Goal: Contribute content: Add original content to the website for others to see

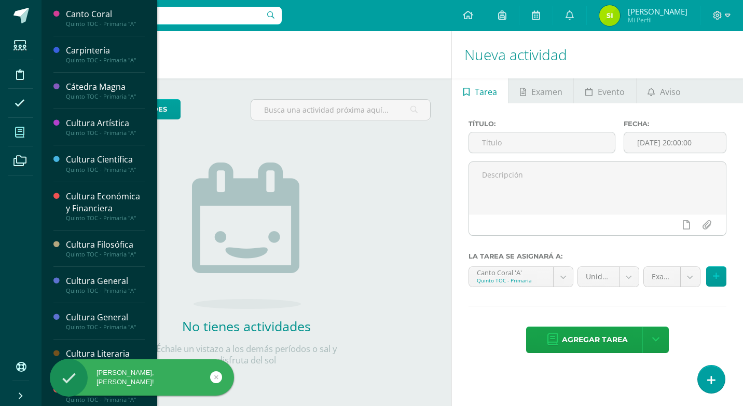
click at [20, 130] on icon at bounding box center [19, 132] width 9 height 10
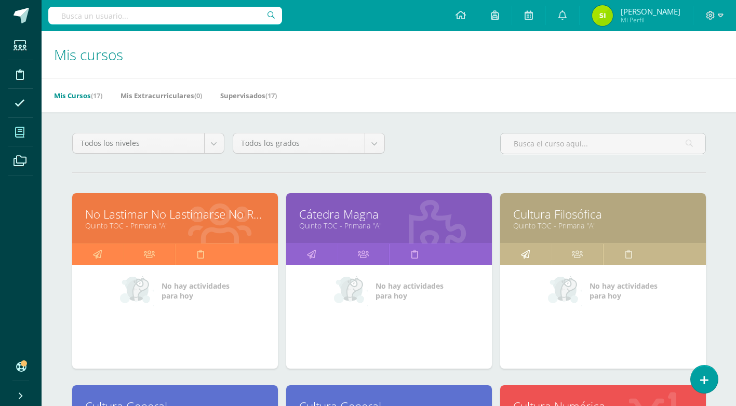
click at [531, 255] on link at bounding box center [525, 254] width 51 height 21
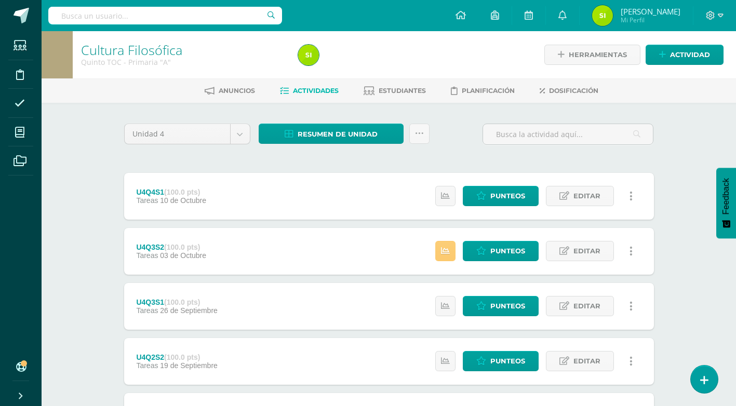
drag, startPoint x: 556, startPoint y: 243, endPoint x: 635, endPoint y: 229, distance: 80.1
drag, startPoint x: 635, startPoint y: 229, endPoint x: 464, endPoint y: 156, distance: 185.8
click at [464, 156] on div "Unidad 4 Unidad 1 Unidad 2 Unidad 3 Unidad 4 Resumen de unidad Descargar como H…" at bounding box center [389, 361] width 538 height 474
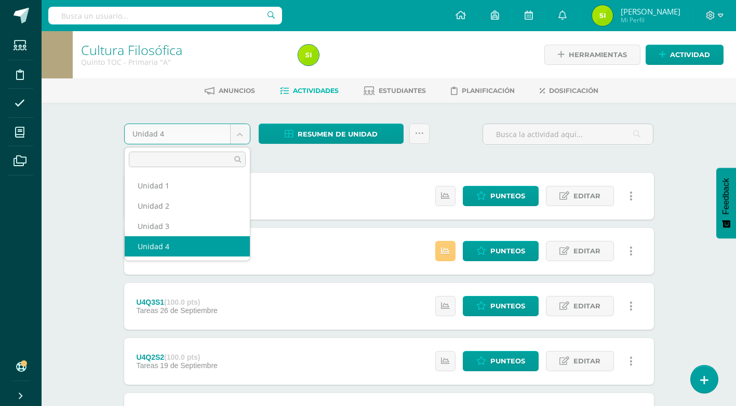
click at [238, 136] on body "Estudiantes Disciplina Asistencia Mis cursos Archivos Soporte Ayuda Reportar un…" at bounding box center [368, 309] width 736 height 619
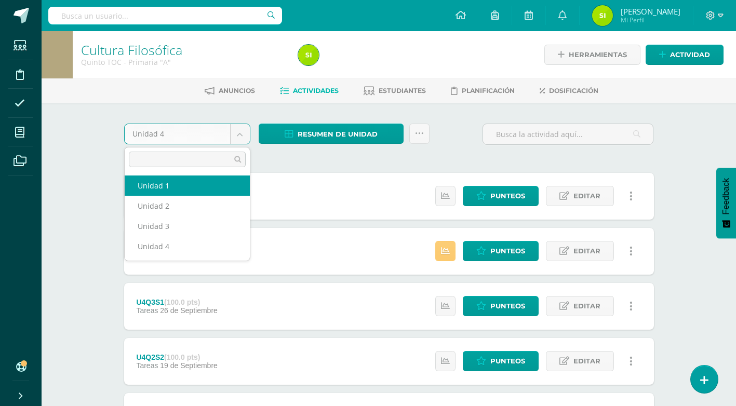
select select "Unidad 1"
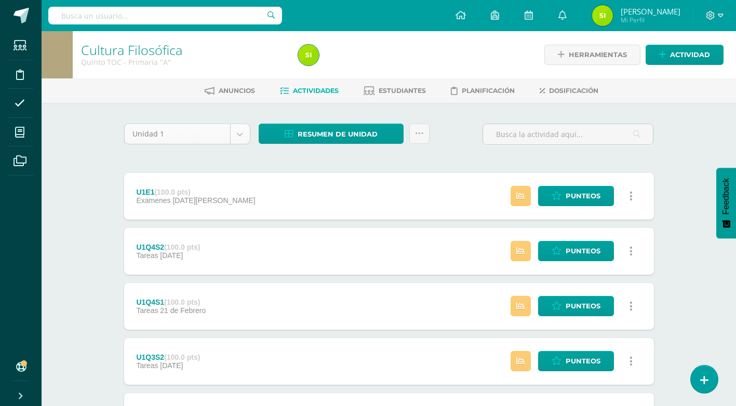
click at [240, 133] on body "Estudiantes Disciplina Asistencia Mis cursos Archivos Soporte Ayuda Reportar un…" at bounding box center [368, 364] width 736 height 729
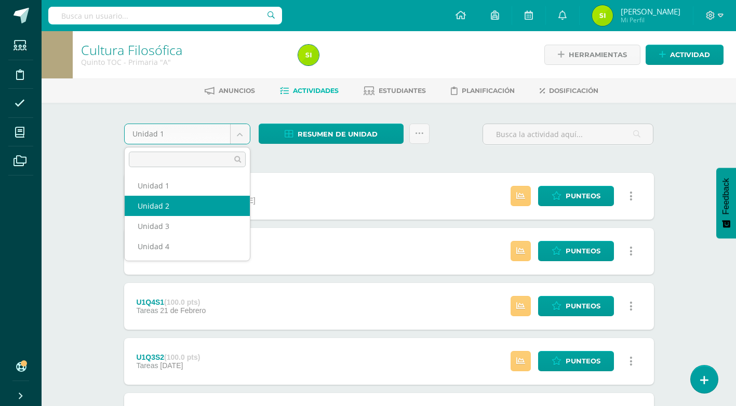
select select "Unidad 2"
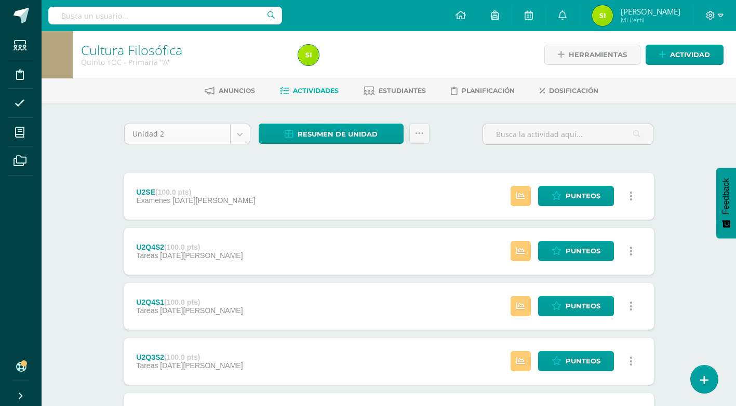
click at [243, 137] on body "Estudiantes Disciplina Asistencia Mis cursos Archivos Soporte Ayuda Reportar un…" at bounding box center [368, 364] width 736 height 729
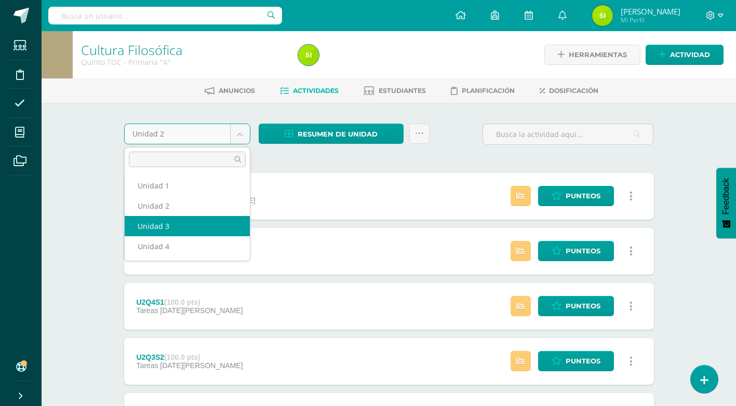
select select "Unidad 3"
click at [243, 129] on body "Estudiantes Disciplina Asistencia Mis cursos Archivos Soporte Ayuda Reportar un…" at bounding box center [368, 364] width 736 height 729
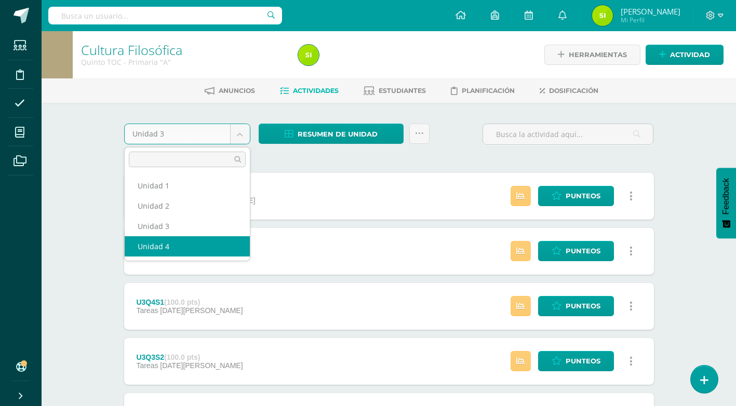
select select "Unidad 4"
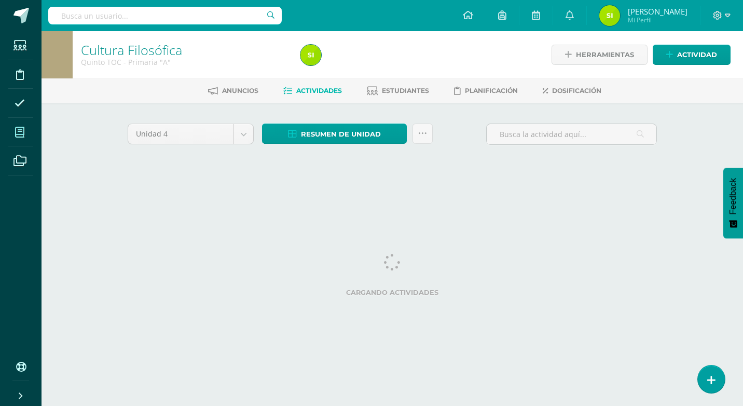
click at [26, 133] on span at bounding box center [19, 131] width 23 height 23
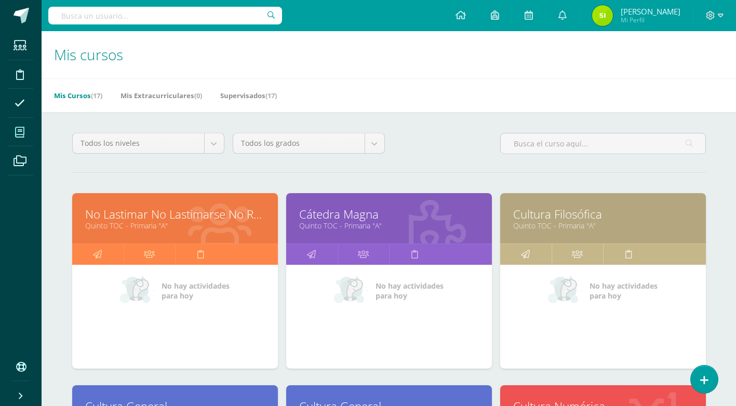
click at [21, 131] on icon at bounding box center [19, 132] width 9 height 10
click at [22, 132] on icon at bounding box center [19, 132] width 9 height 10
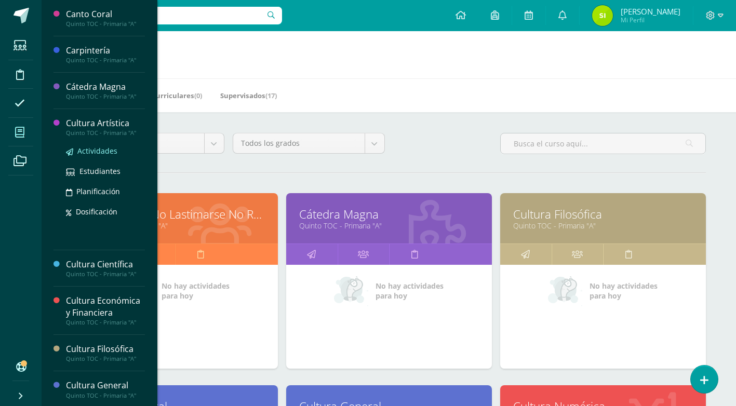
click at [83, 152] on span "Actividades" at bounding box center [97, 151] width 40 height 10
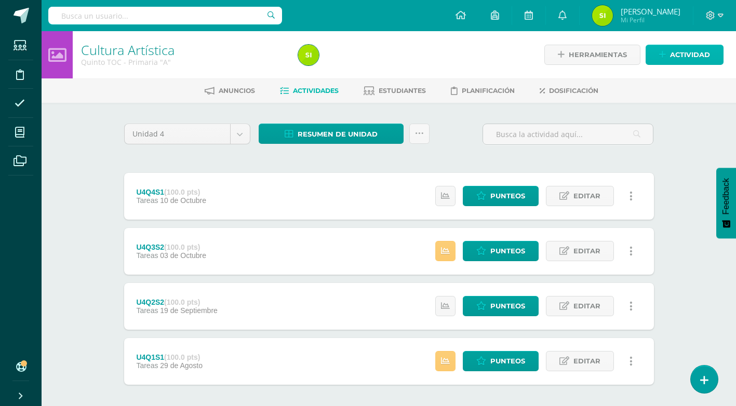
click at [682, 58] on span "Actividad" at bounding box center [690, 54] width 40 height 19
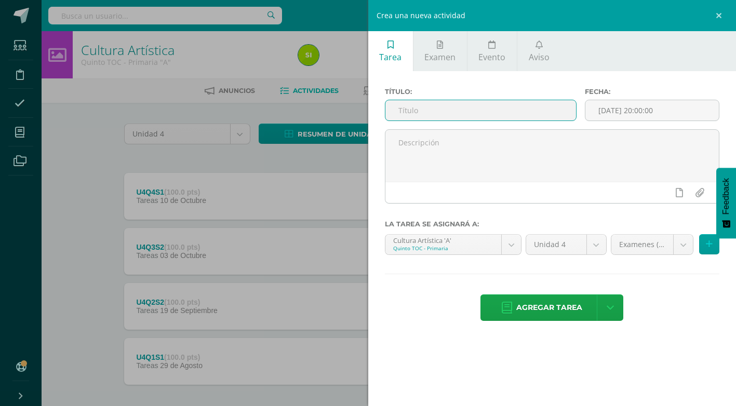
click at [529, 111] on input "text" at bounding box center [480, 110] width 191 height 20
type input "u"
type input "U4E4"
click at [712, 246] on button at bounding box center [709, 244] width 20 height 20
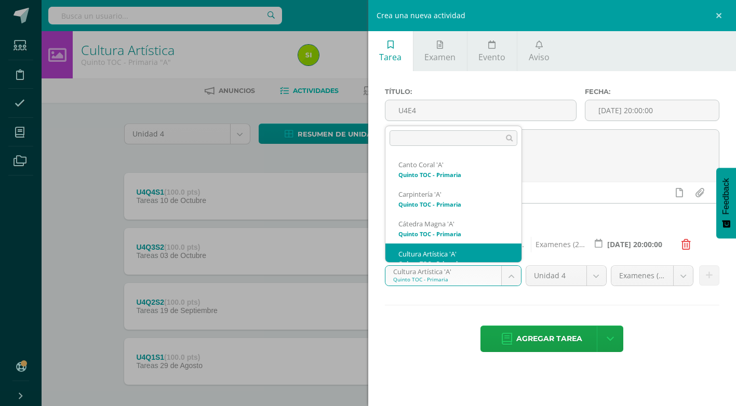
click at [514, 276] on body "Estudiantes Disciplina Asistencia Mis cursos Archivos Soporte Ayuda Reportar un…" at bounding box center [368, 227] width 736 height 454
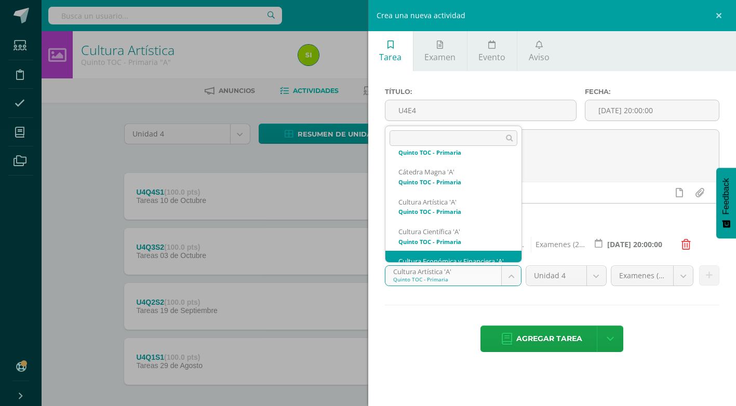
scroll to position [79, 0]
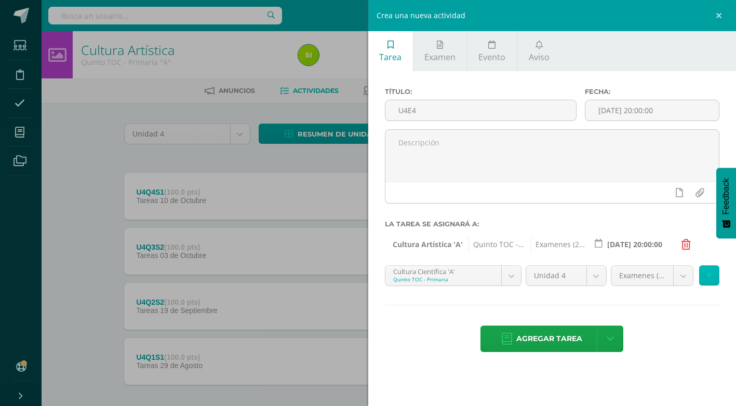
click at [710, 274] on icon at bounding box center [708, 275] width 7 height 9
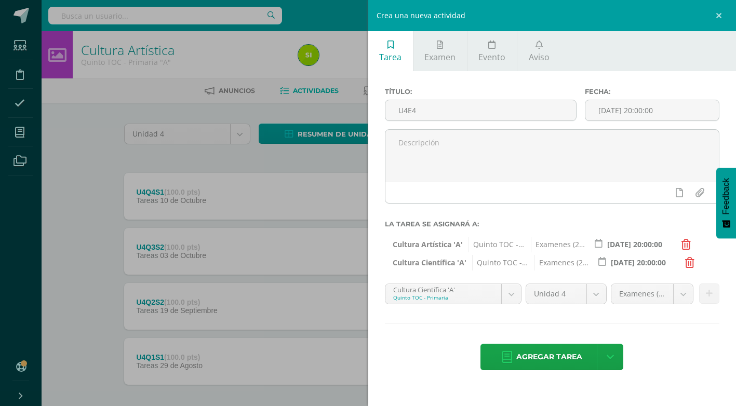
scroll to position [40, 0]
click at [512, 293] on body "Estudiantes Disciplina Asistencia Mis cursos Archivos Soporte Ayuda Reportar un…" at bounding box center [368, 227] width 736 height 454
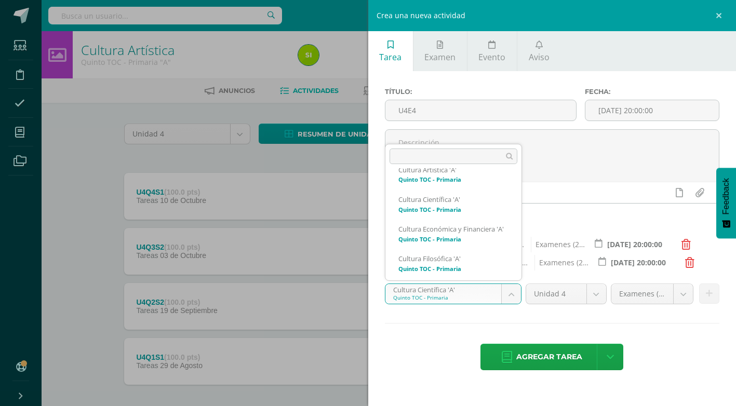
scroll to position [108, 0]
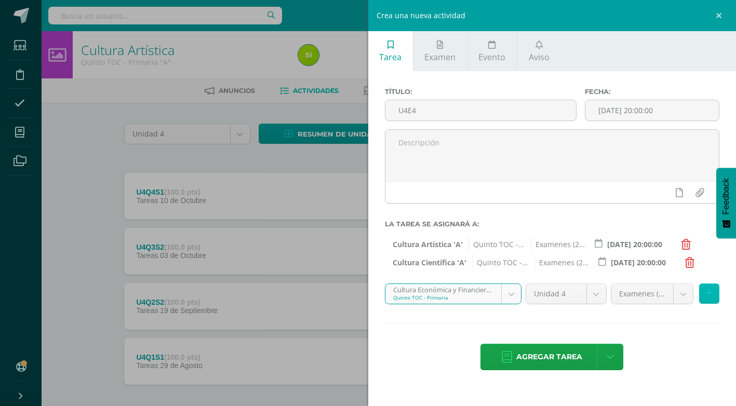
click at [710, 293] on icon at bounding box center [708, 293] width 7 height 9
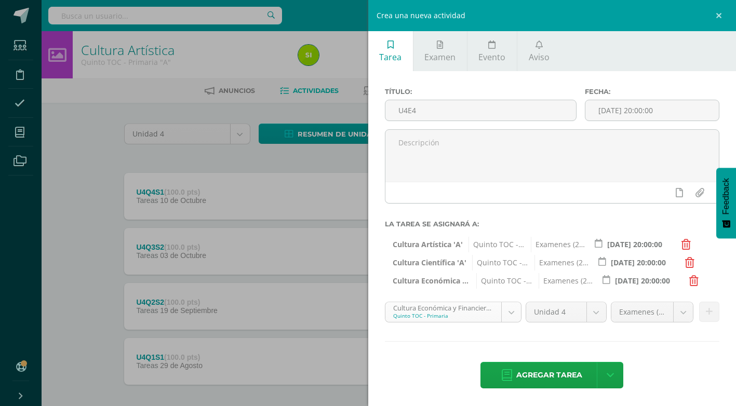
click at [511, 310] on body "Estudiantes Disciplina Asistencia Mis cursos Archivos Soporte Ayuda Reportar un…" at bounding box center [368, 227] width 736 height 454
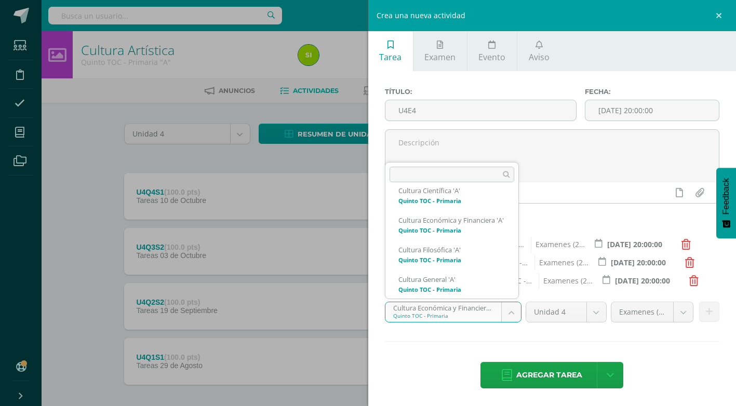
scroll to position [150, 0]
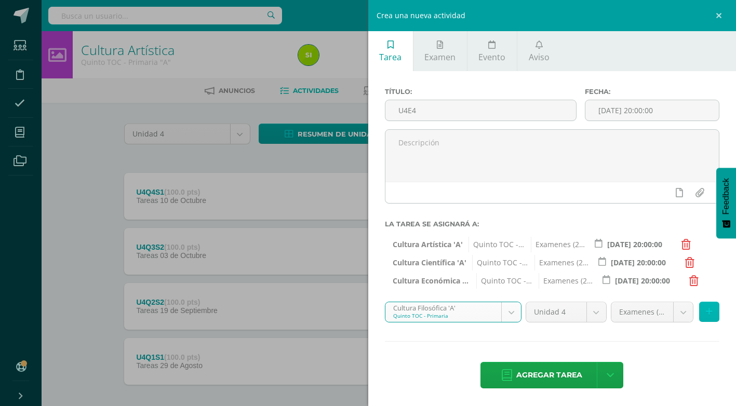
click at [705, 313] on icon at bounding box center [708, 311] width 7 height 9
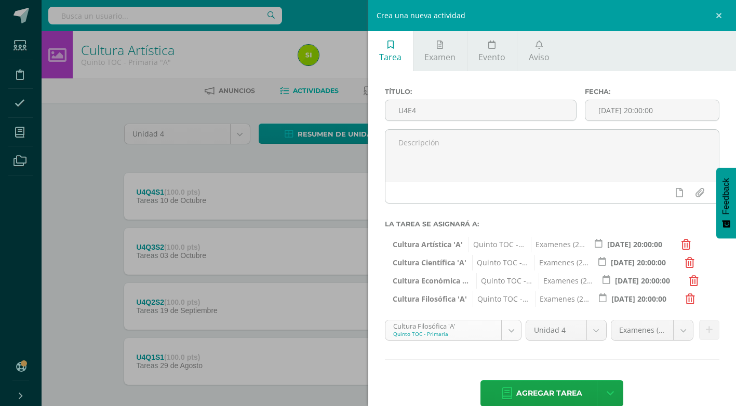
click at [509, 333] on body "Estudiantes Disciplina Asistencia Mis cursos Archivos Soporte Ayuda Reportar un…" at bounding box center [368, 227] width 736 height 454
click at [705, 331] on button at bounding box center [709, 330] width 20 height 20
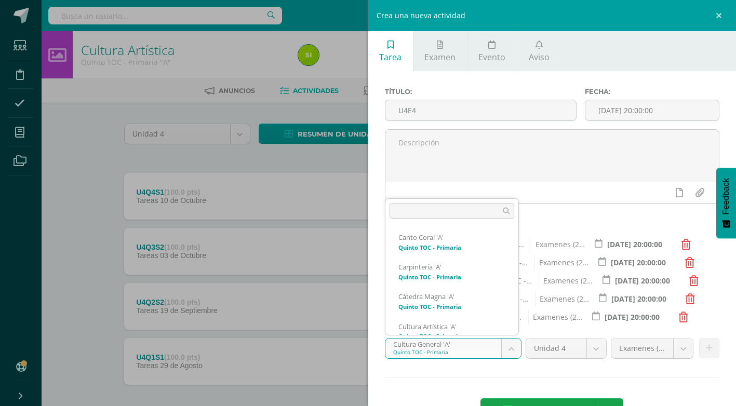
click at [513, 348] on body "Estudiantes Disciplina Asistencia Mis cursos Archivos Soporte Ayuda Reportar un…" at bounding box center [368, 227] width 736 height 454
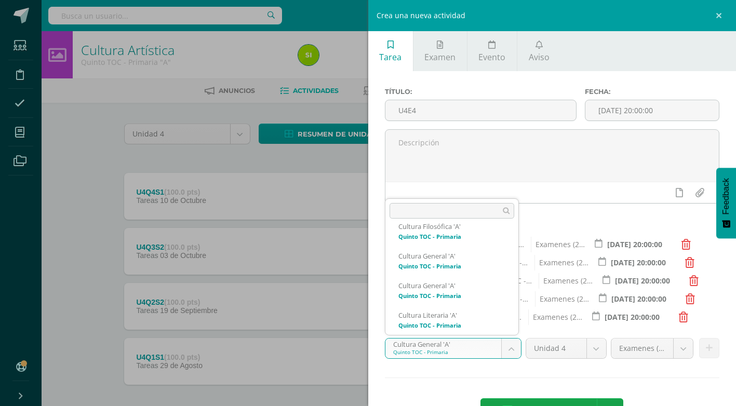
scroll to position [200, 0]
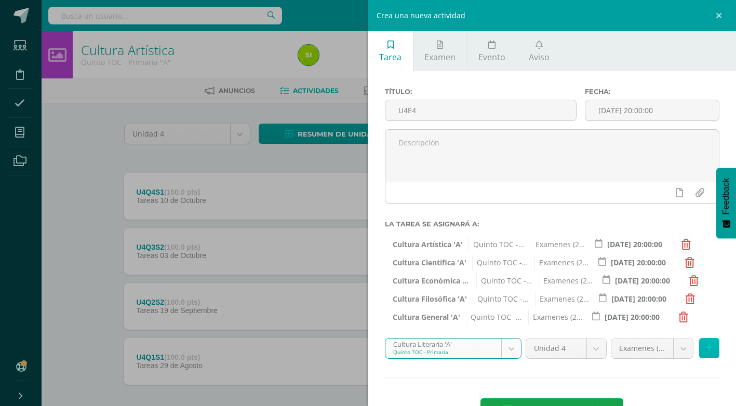
click at [705, 348] on icon at bounding box center [708, 348] width 7 height 9
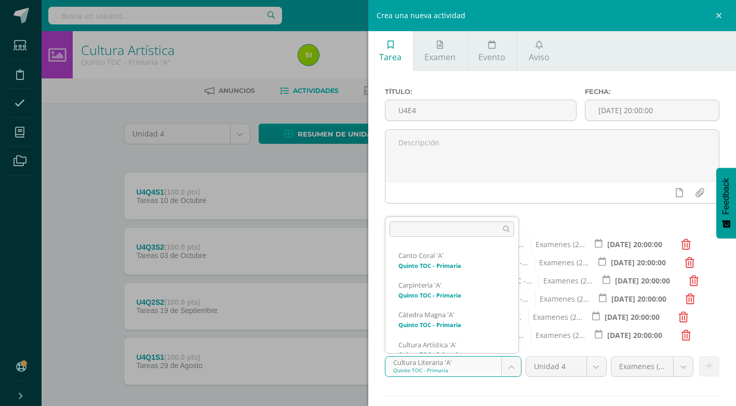
click at [508, 368] on body "Estudiantes Disciplina Asistencia Mis cursos Archivos Soporte Ayuda Reportar un…" at bounding box center [368, 227] width 736 height 454
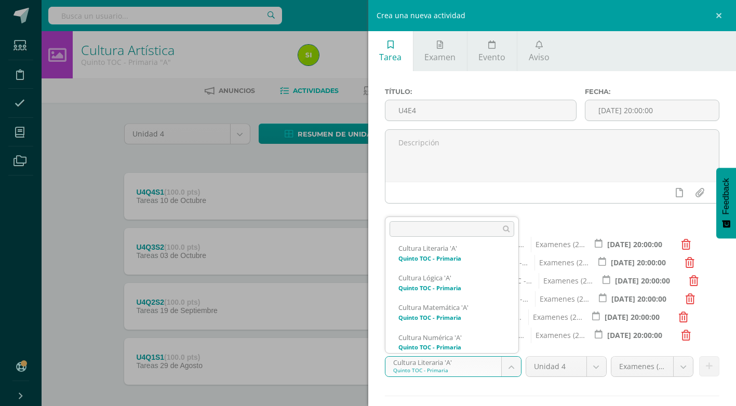
scroll to position [289, 0]
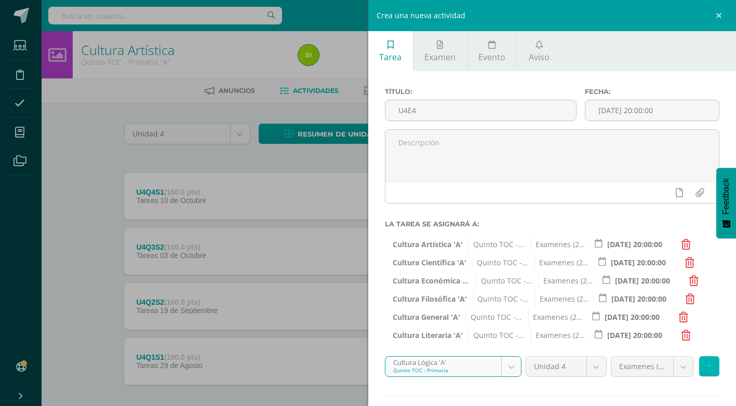
click at [705, 364] on icon at bounding box center [708, 366] width 7 height 9
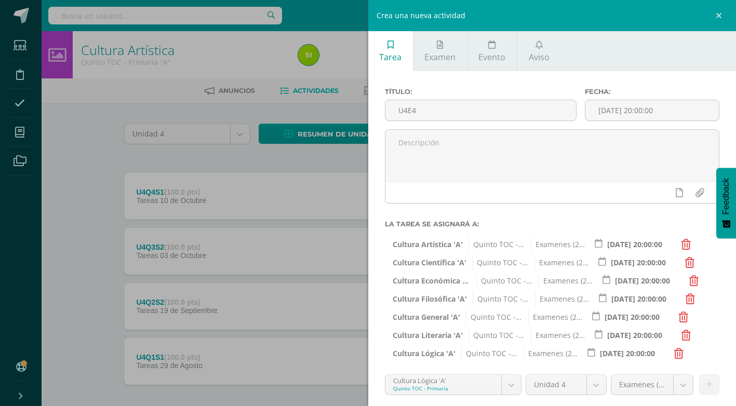
click at [509, 385] on body "Estudiantes Disciplina Asistencia Mis cursos Archivos Soporte Ayuda Reportar un…" at bounding box center [368, 227] width 736 height 454
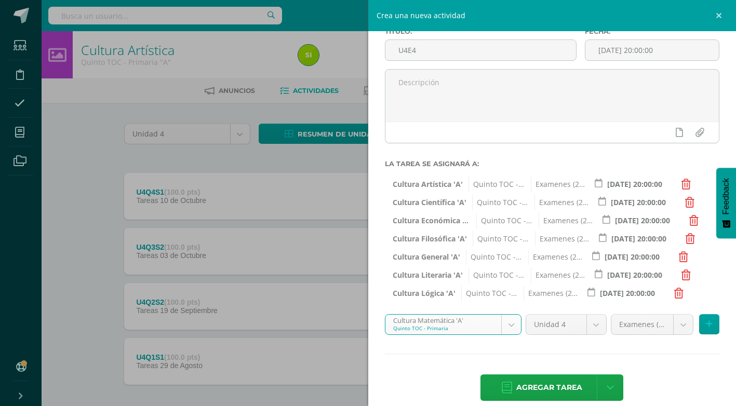
scroll to position [62, 0]
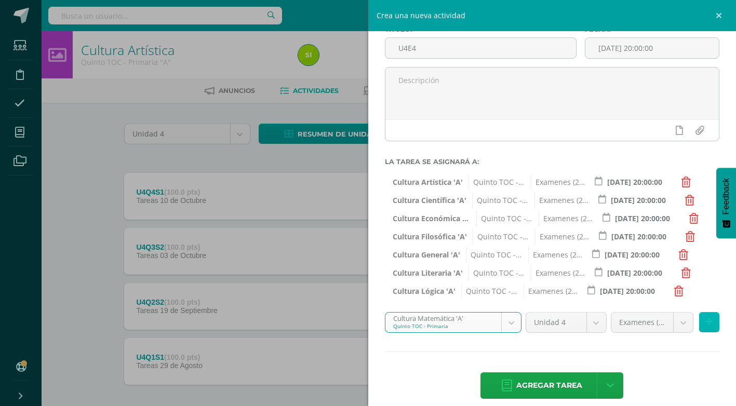
click at [705, 325] on icon at bounding box center [708, 322] width 7 height 9
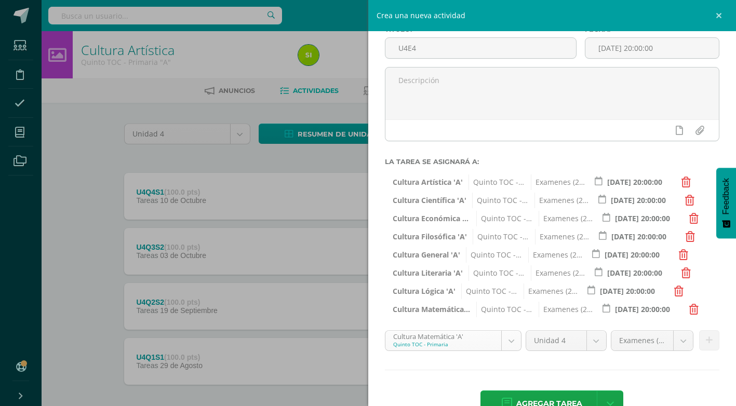
click at [512, 342] on body "Estudiantes Disciplina Asistencia Mis cursos Archivos Soporte Ayuda Reportar un…" at bounding box center [368, 227] width 736 height 454
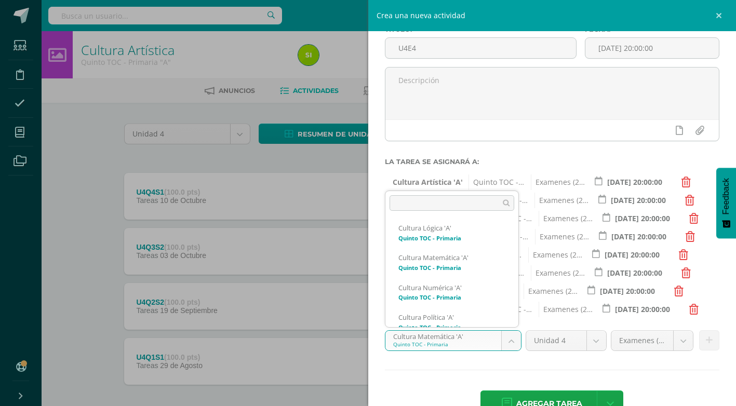
scroll to position [316, 0]
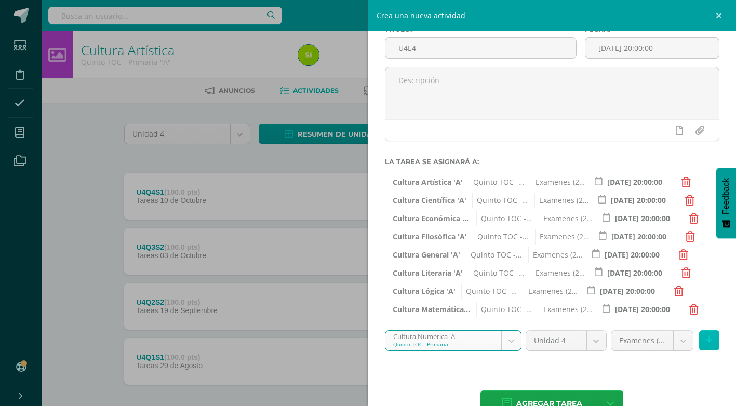
click at [702, 345] on button at bounding box center [709, 340] width 20 height 20
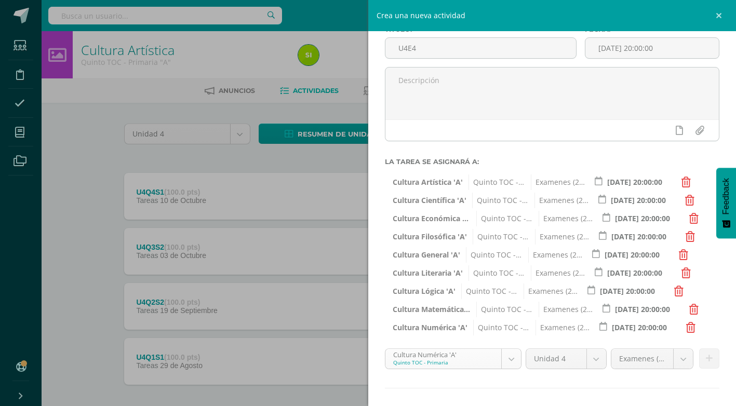
click at [509, 356] on body "Estudiantes Disciplina Asistencia Mis cursos Archivos Soporte Ayuda Reportar un…" at bounding box center [368, 227] width 736 height 454
click at [705, 357] on icon at bounding box center [708, 358] width 7 height 9
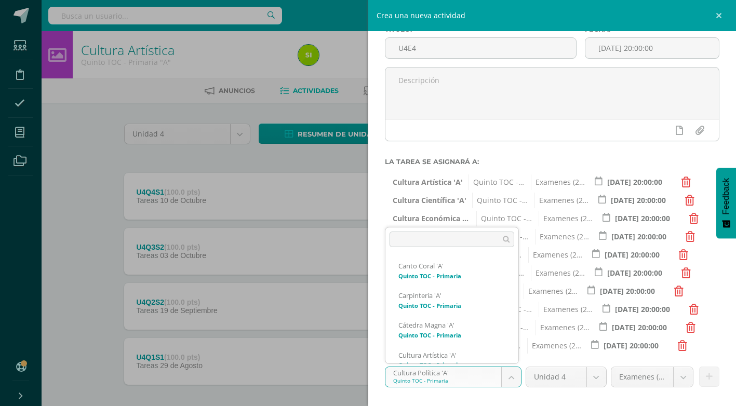
click at [509, 376] on body "Estudiantes Disciplina Asistencia Mis cursos Archivos Soporte Ayuda Reportar un…" at bounding box center [368, 227] width 736 height 454
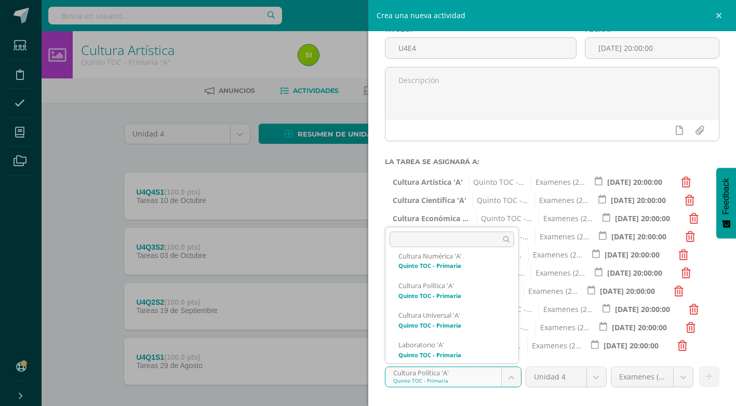
scroll to position [378, 0]
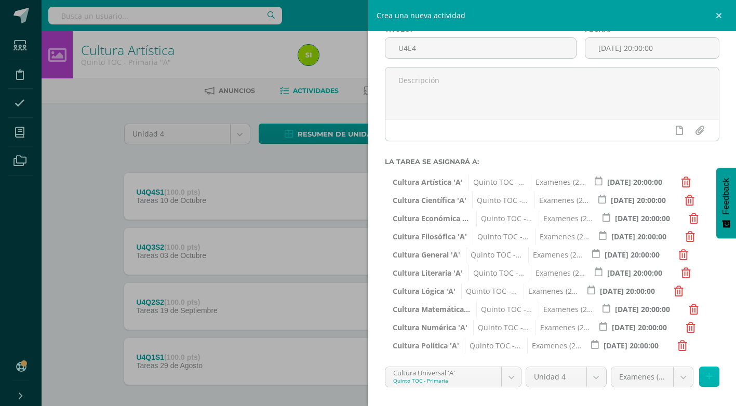
click at [705, 379] on icon at bounding box center [708, 376] width 7 height 9
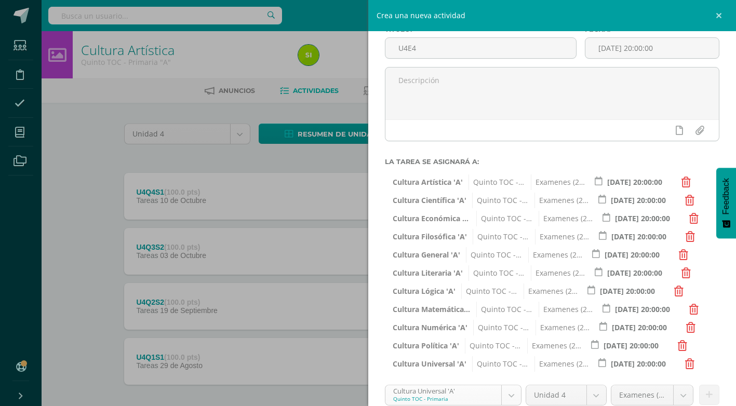
click at [513, 397] on body "Estudiantes Disciplina Asistencia Mis cursos Archivos Soporte Ayuda Reportar un…" at bounding box center [368, 227] width 736 height 454
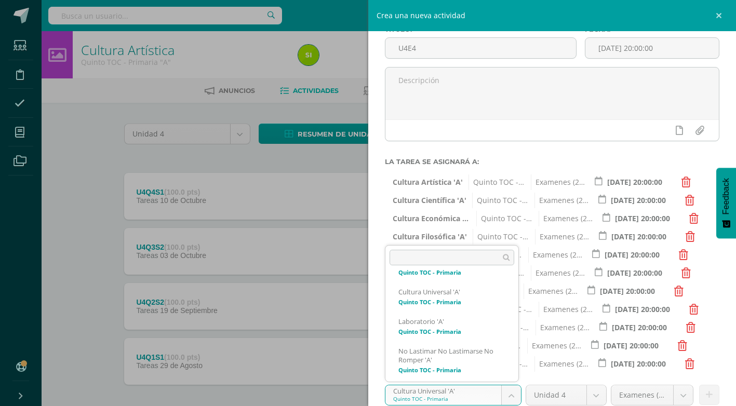
scroll to position [414, 0]
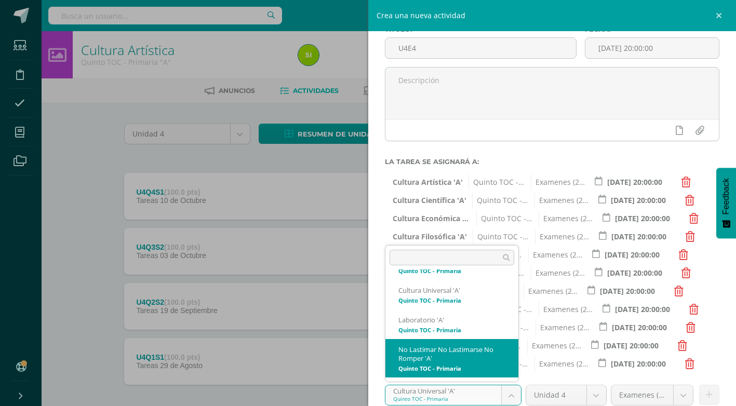
select select "136294"
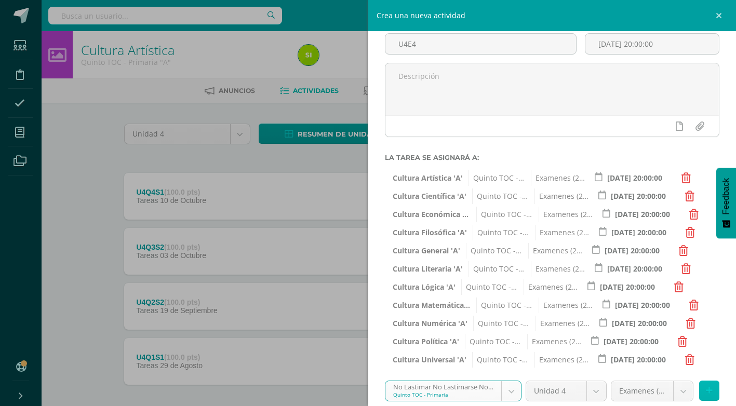
click at [705, 389] on icon at bounding box center [708, 390] width 7 height 9
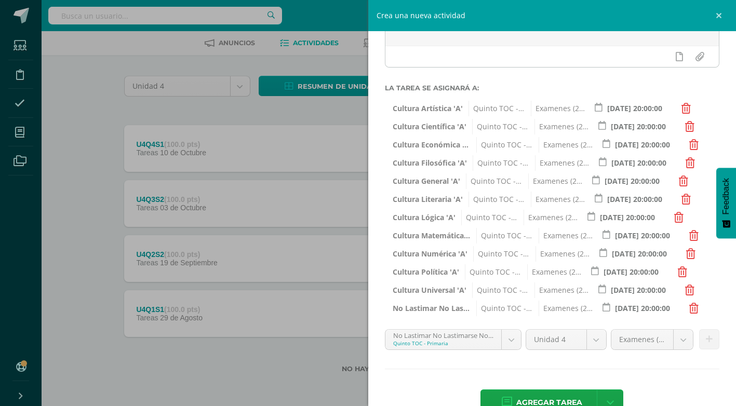
scroll to position [165, 0]
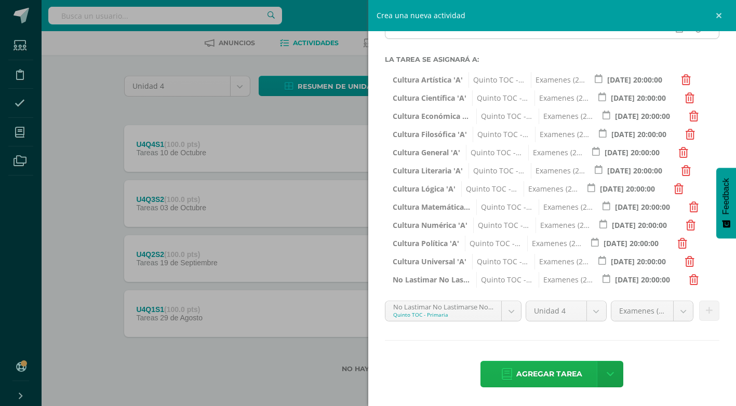
click at [560, 376] on span "Agregar tarea" at bounding box center [549, 373] width 66 height 25
